Goal: Task Accomplishment & Management: Use online tool/utility

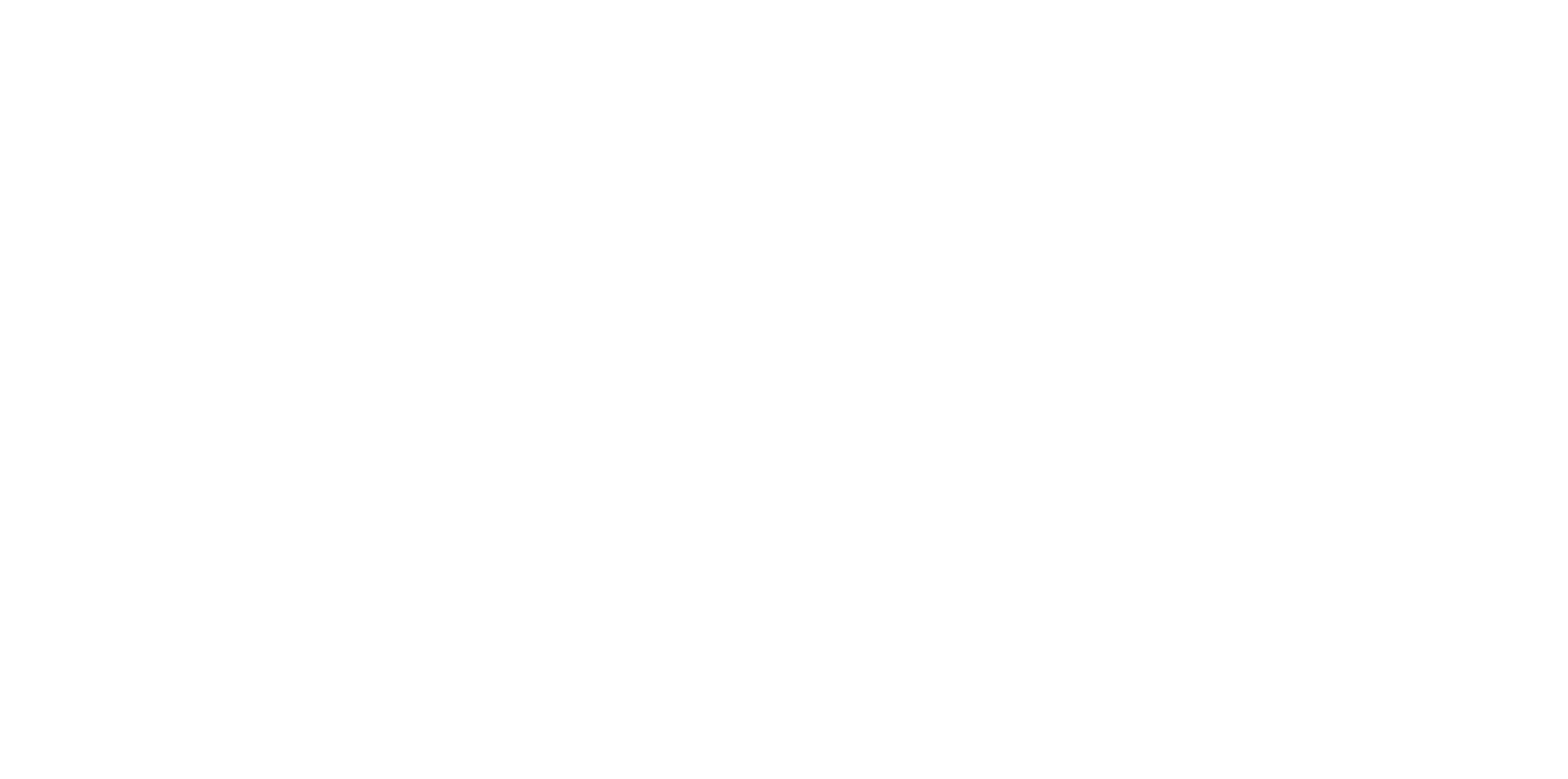
scroll to position [655, 0]
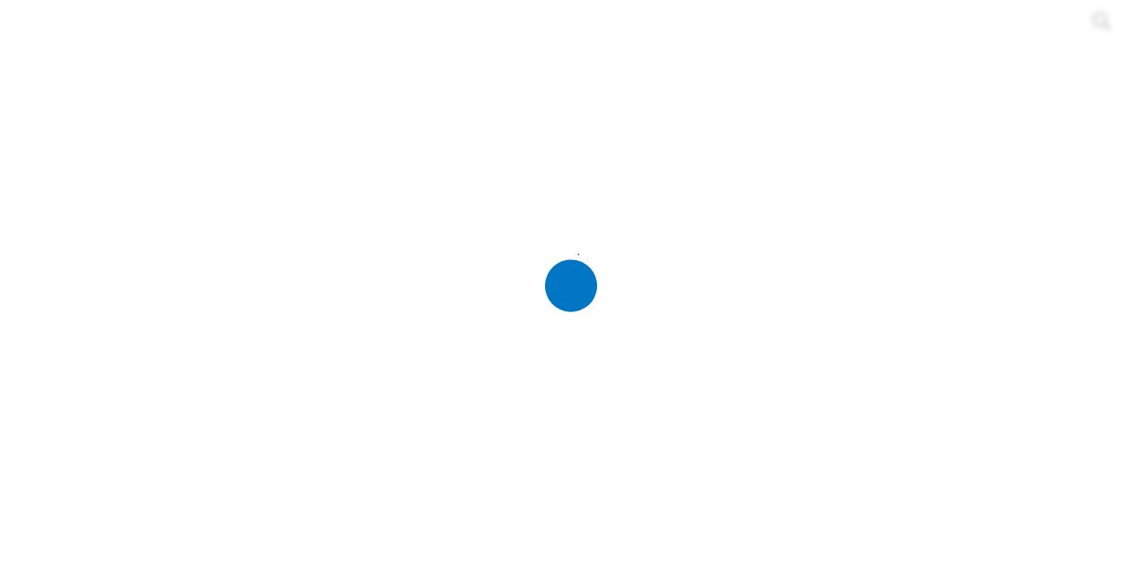
click at [128, 320] on div at bounding box center [574, 283] width 1134 height 566
